Goal: Information Seeking & Learning: Stay updated

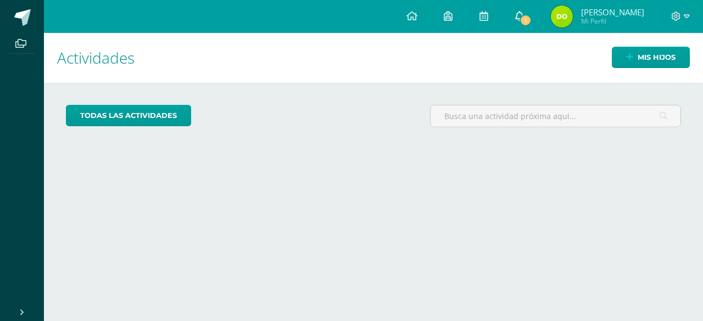
click at [512, 21] on link "1" at bounding box center [519, 16] width 35 height 33
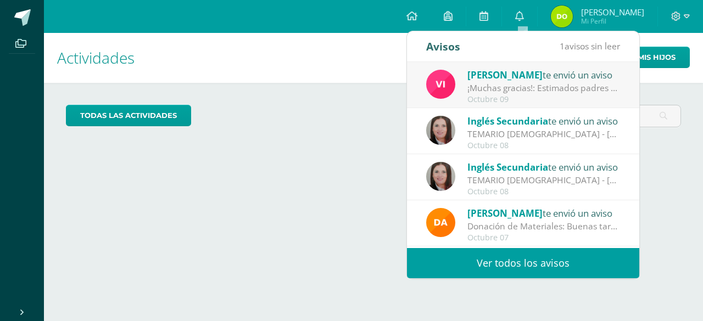
click at [504, 267] on link "Ver todos los avisos" at bounding box center [523, 263] width 232 height 30
click at [590, 260] on link "Ver todos los avisos" at bounding box center [523, 263] width 232 height 30
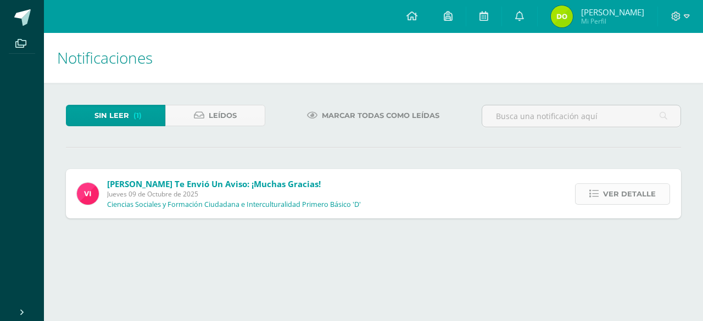
click at [639, 192] on span "Ver detalle" at bounding box center [629, 194] width 53 height 20
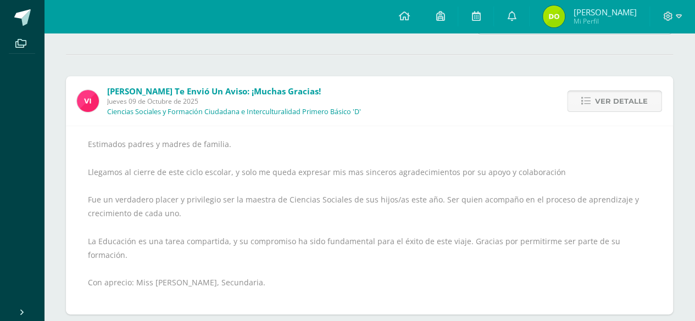
scroll to position [92, 0]
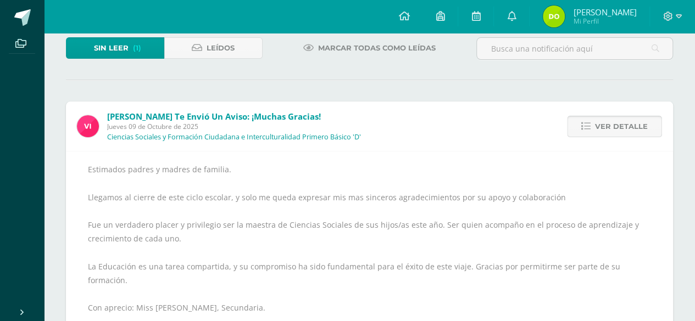
click at [623, 128] on span "Ver detalle" at bounding box center [621, 126] width 53 height 20
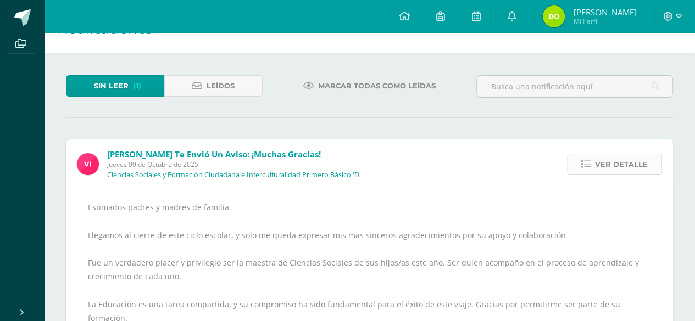
scroll to position [0, 0]
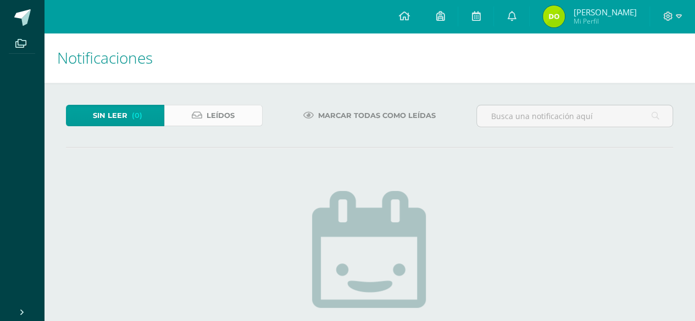
click at [194, 105] on link "Leídos" at bounding box center [213, 115] width 98 height 21
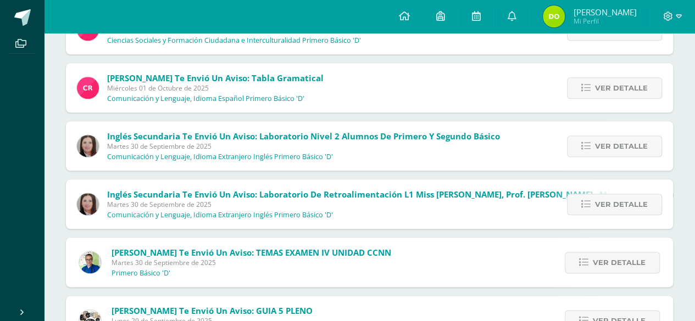
scroll to position [520, 0]
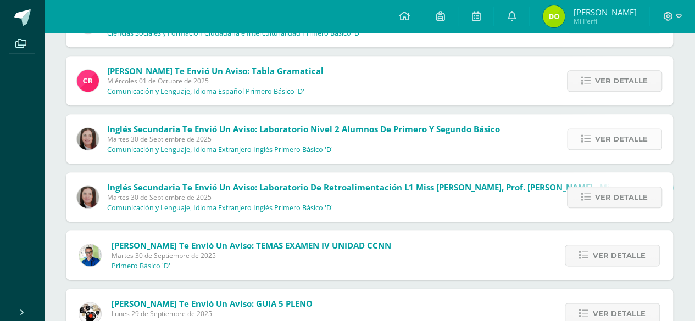
click at [635, 139] on span "Ver detalle" at bounding box center [621, 139] width 53 height 20
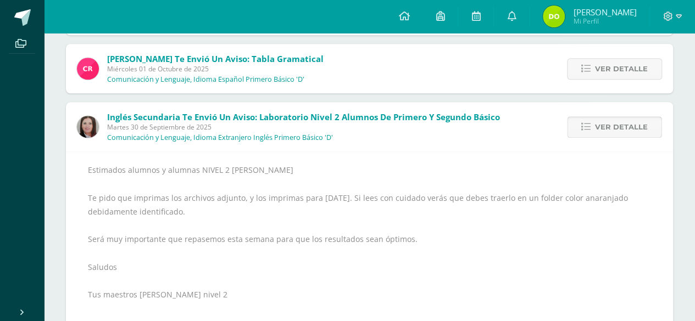
scroll to position [536, 0]
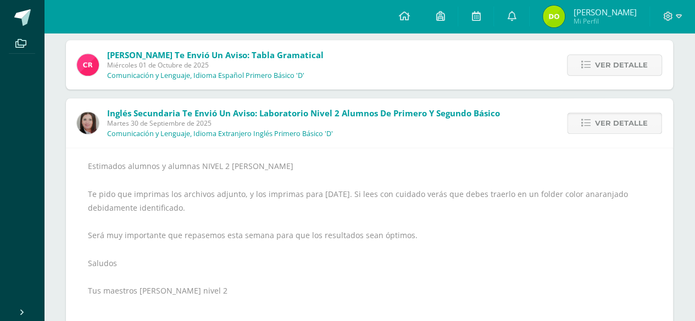
click at [621, 122] on span "Ver detalle" at bounding box center [621, 123] width 53 height 20
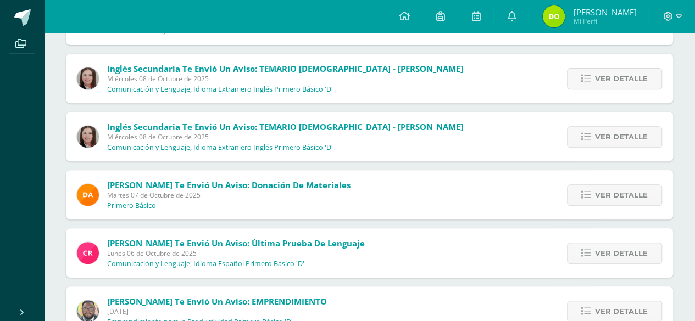
scroll to position [172, 0]
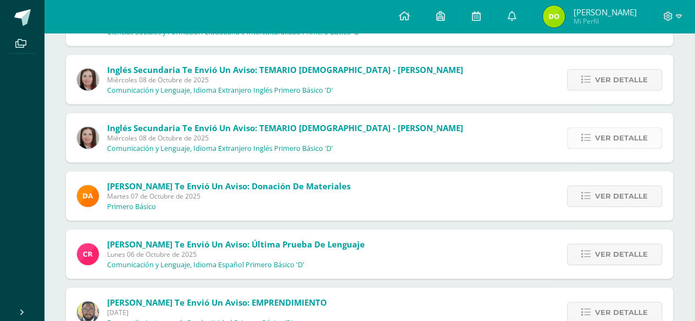
click at [632, 143] on span "Ver detalle" at bounding box center [621, 138] width 53 height 20
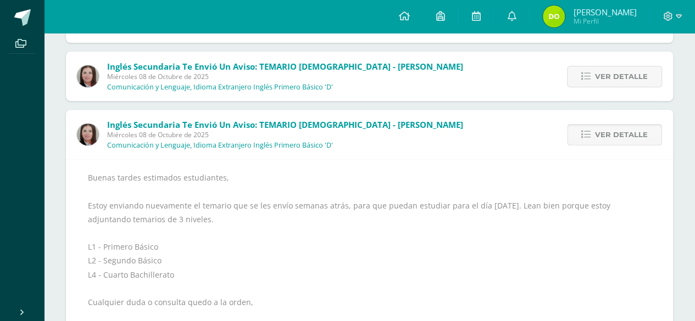
scroll to position [161, 0]
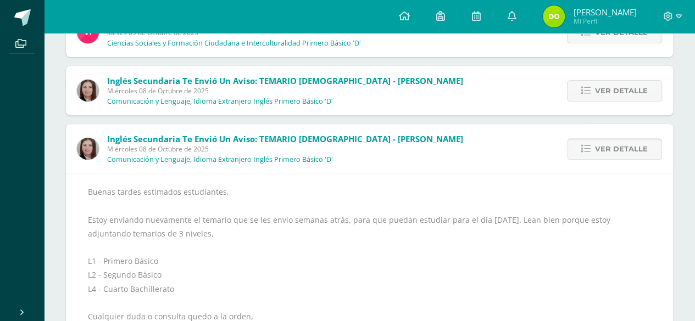
click at [628, 149] on span "Ver detalle" at bounding box center [621, 149] width 53 height 20
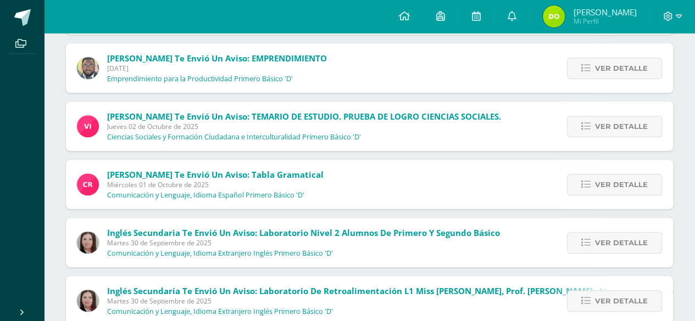
scroll to position [419, 0]
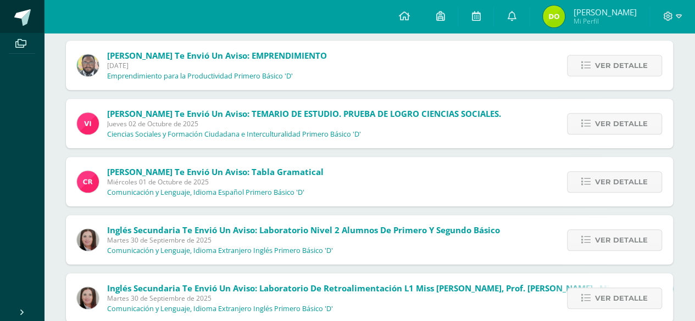
click at [22, 15] on span at bounding box center [22, 17] width 16 height 16
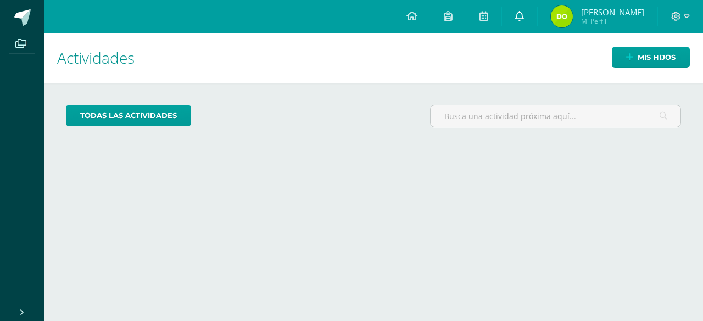
click at [519, 14] on icon at bounding box center [519, 16] width 9 height 10
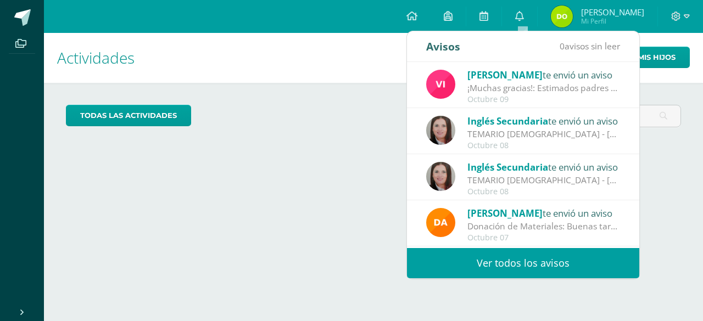
click at [538, 269] on link "Ver todos los avisos" at bounding box center [523, 263] width 232 height 30
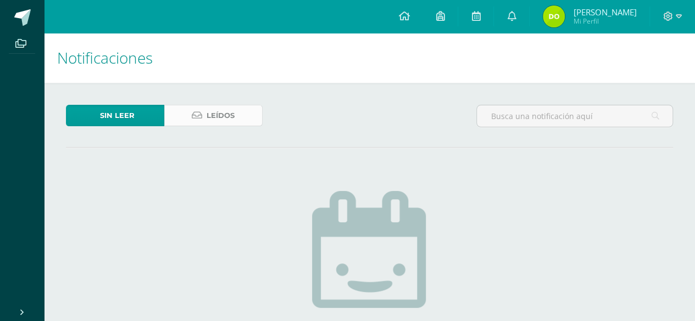
click at [223, 106] on span "Leídos" at bounding box center [220, 115] width 28 height 20
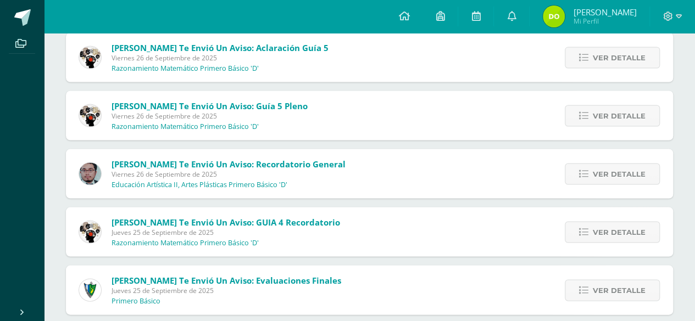
scroll to position [1043, 0]
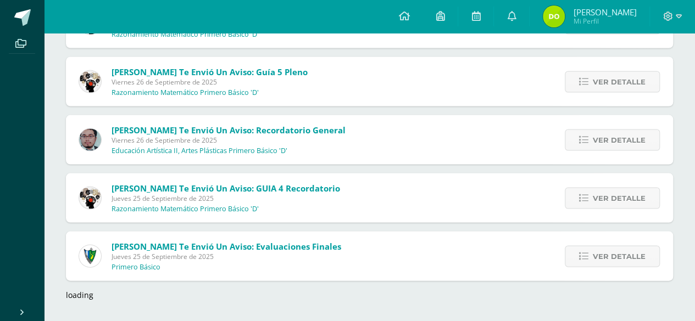
click at [87, 293] on div "loading" at bounding box center [369, 295] width 607 height 10
click at [86, 291] on div "loading" at bounding box center [369, 295] width 607 height 10
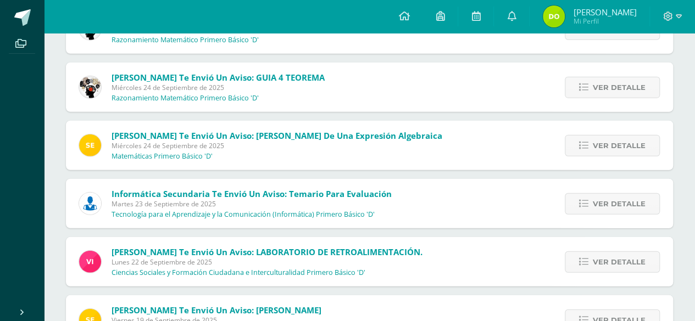
scroll to position [1446, 0]
click at [624, 150] on span "Ver detalle" at bounding box center [618, 145] width 53 height 20
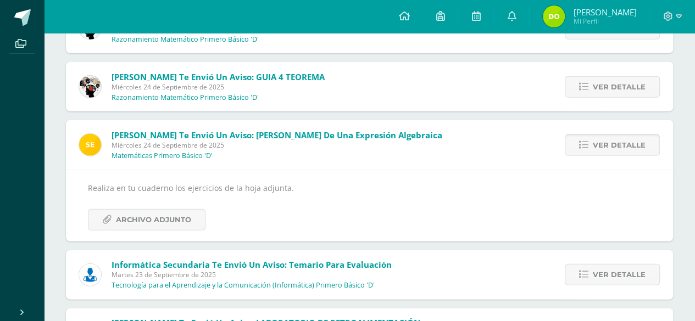
click at [611, 152] on span "Ver detalle" at bounding box center [618, 145] width 53 height 20
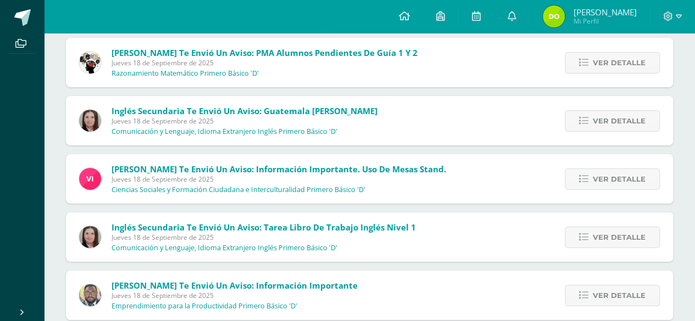
scroll to position [1799, 0]
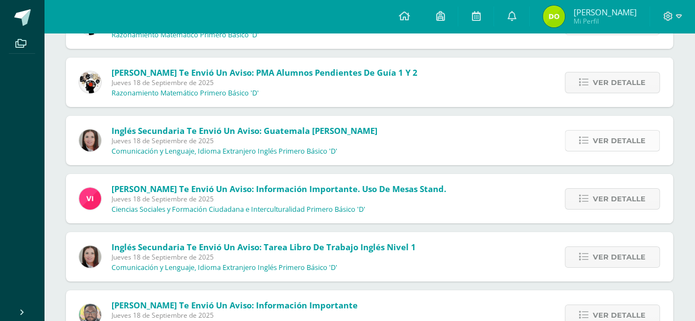
click at [625, 139] on span "Ver detalle" at bounding box center [618, 141] width 53 height 20
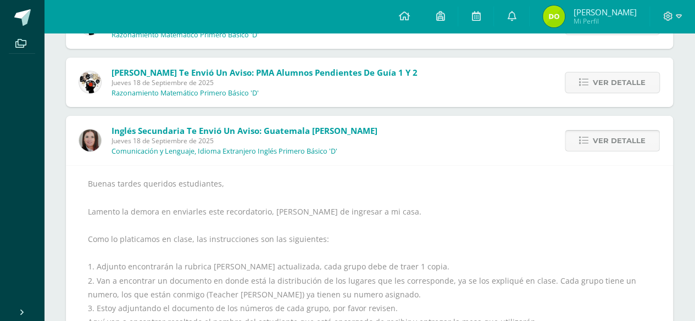
click at [633, 137] on span "Ver detalle" at bounding box center [618, 141] width 53 height 20
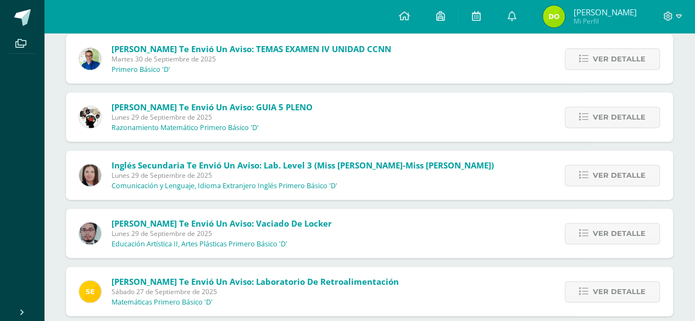
scroll to position [710, 0]
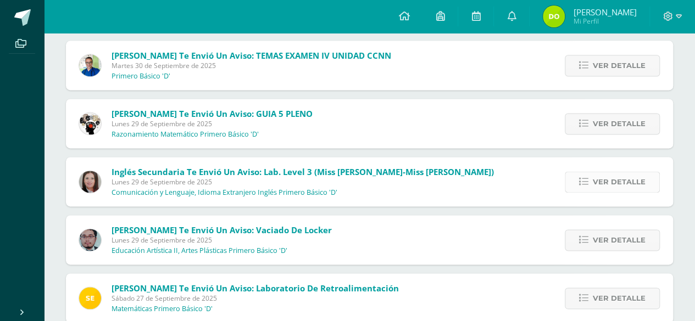
click at [617, 189] on span "Ver detalle" at bounding box center [618, 182] width 53 height 20
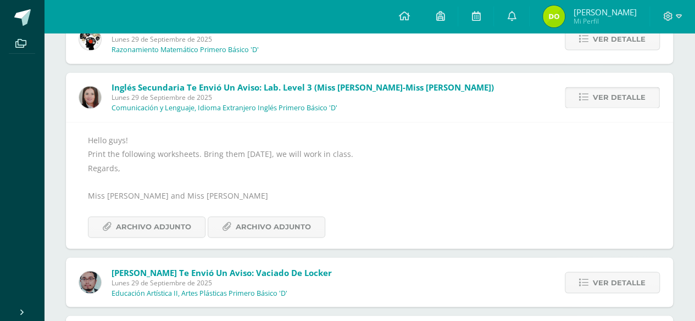
scroll to position [804, 0]
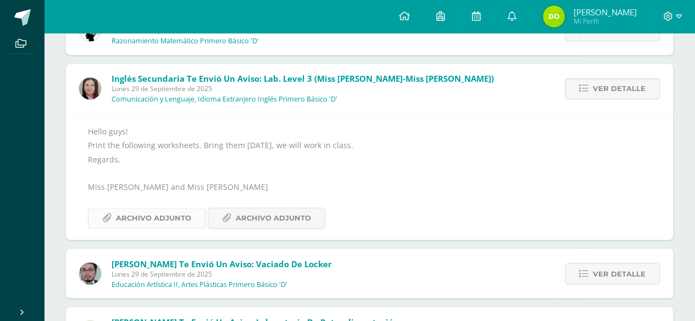
click at [116, 214] on span "Archivo Adjunto" at bounding box center [153, 218] width 75 height 20
click at [267, 217] on span "Archivo Adjunto" at bounding box center [273, 218] width 75 height 20
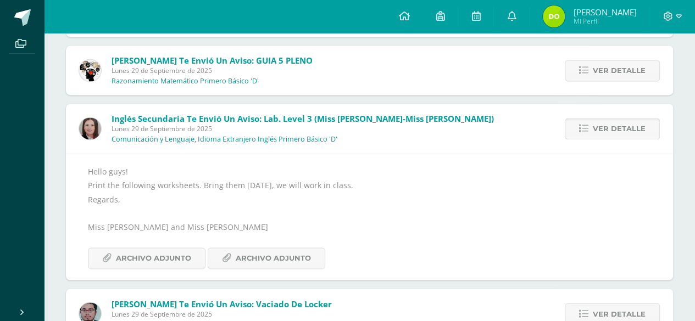
click at [640, 126] on span "Ver detalle" at bounding box center [618, 129] width 53 height 20
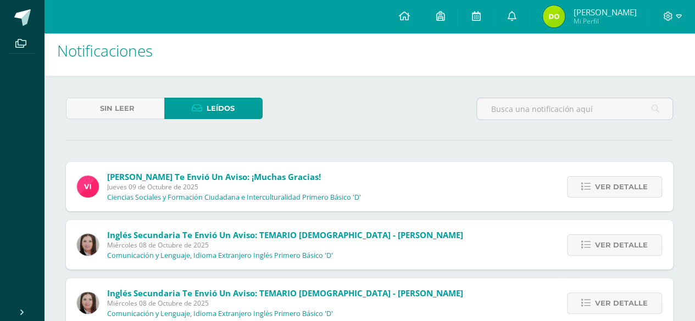
scroll to position [0, 0]
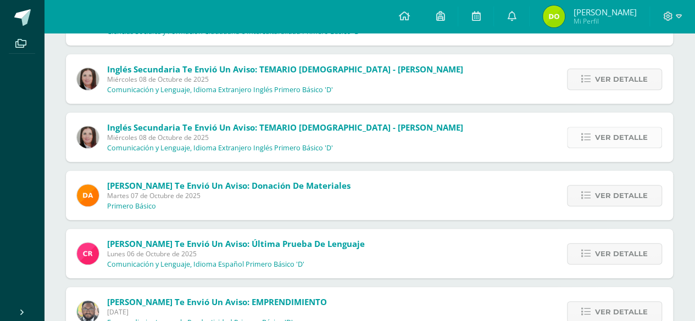
click at [625, 139] on span "Ver detalle" at bounding box center [621, 137] width 53 height 20
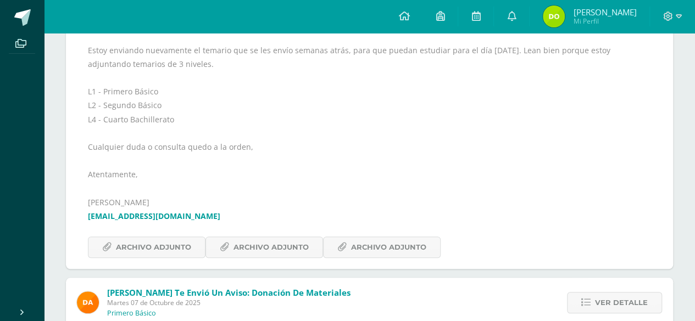
scroll to position [333, 0]
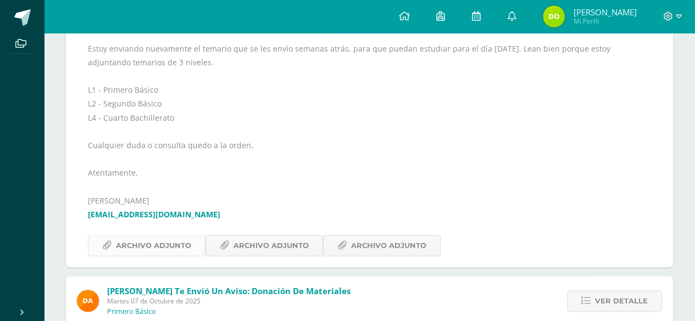
click at [146, 251] on span "Archivo Adjunto" at bounding box center [153, 246] width 75 height 20
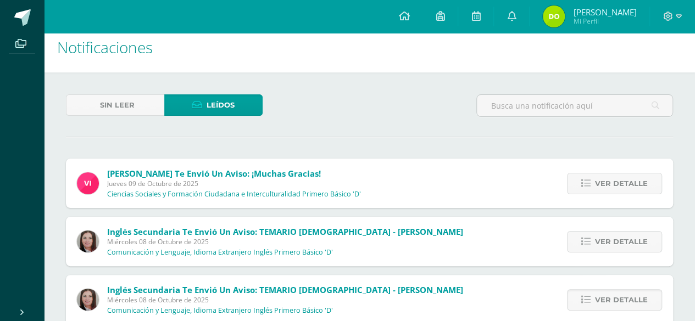
scroll to position [0, 0]
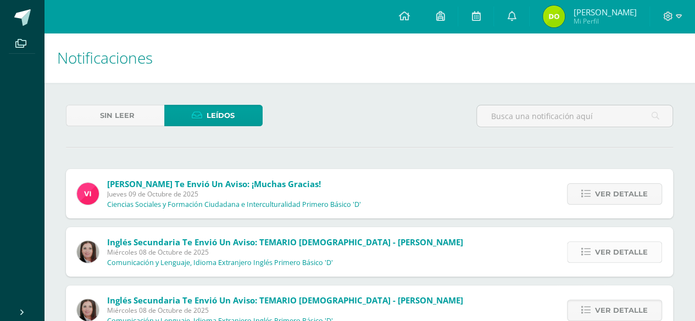
click at [631, 255] on span "Ver detalle" at bounding box center [621, 252] width 53 height 20
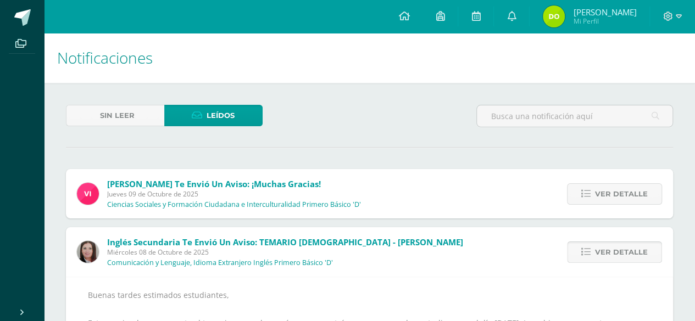
click at [643, 248] on span "Ver detalle" at bounding box center [621, 252] width 53 height 20
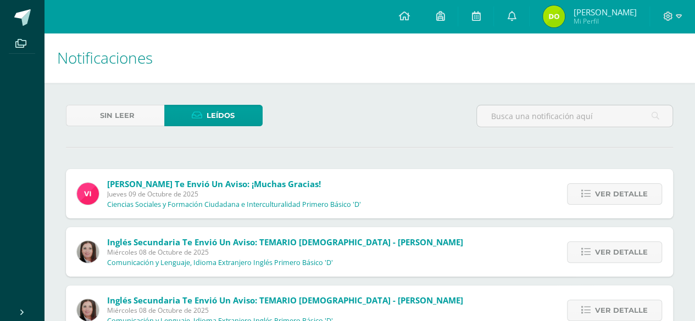
click at [635, 214] on div "Ver detalle" at bounding box center [611, 193] width 122 height 49
click at [628, 189] on span "Ver detalle" at bounding box center [621, 194] width 53 height 20
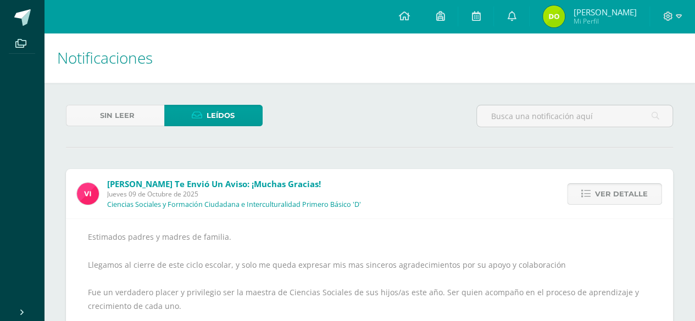
click at [631, 194] on span "Ver detalle" at bounding box center [621, 194] width 53 height 20
